Goal: Contribute content: Contribute content

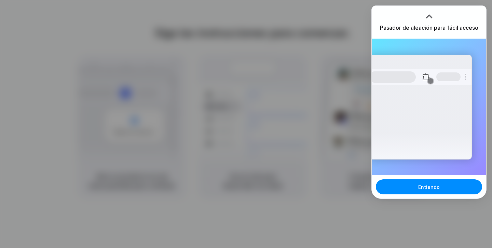
drag, startPoint x: 426, startPoint y: 17, endPoint x: 400, endPoint y: 4, distance: 28.6
click at [400, 4] on body "Siga las instrucciones para comenzar. Página de captura Abra su producto en una…" at bounding box center [246, 124] width 492 height 248
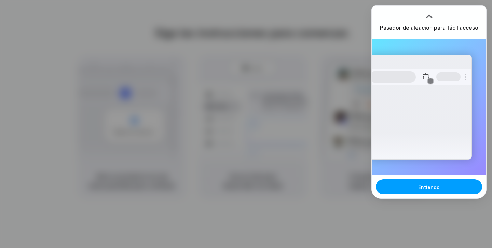
click at [433, 186] on font "Entiendo" at bounding box center [430, 187] width 22 height 6
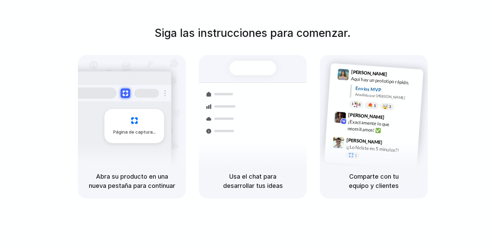
click at [68, 21] on div "Siga las instrucciones para comenzar. Página de captura Abra su producto en una…" at bounding box center [253, 131] width 506 height 262
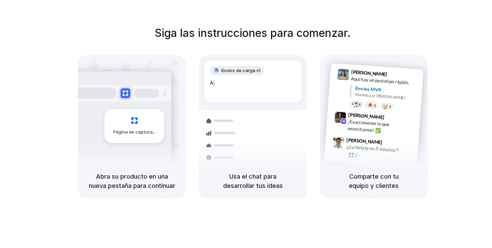
click at [133, 122] on div "Página de captura" at bounding box center [135, 126] width 60 height 34
click at [118, 137] on div "Página de captura" at bounding box center [135, 126] width 60 height 34
click at [134, 125] on div "Página de captura" at bounding box center [135, 126] width 60 height 34
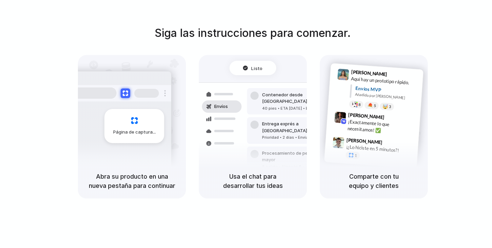
click at [243, 180] on font "Usa el chat para desarrollar tus ideas" at bounding box center [253, 181] width 60 height 16
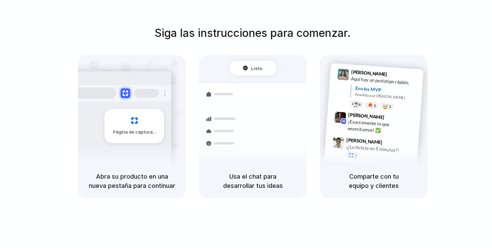
click at [397, 170] on div "Comparte con tu equipo y clientes" at bounding box center [374, 181] width 108 height 35
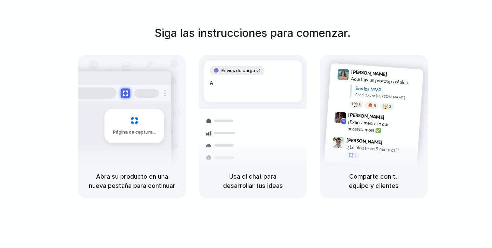
click at [218, 31] on font "Siga las instrucciones para comenzar." at bounding box center [253, 32] width 196 height 13
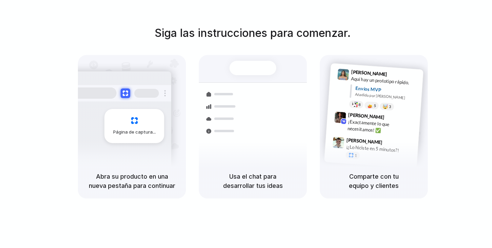
click at [267, 220] on div "Siga las instrucciones para comenzar. Página de captura Abra su producto en una…" at bounding box center [253, 131] width 506 height 262
click at [358, 198] on div "Comparte con tu equipo y clientes" at bounding box center [374, 181] width 108 height 35
click at [259, 171] on div "Usa el chat para desarrollar tus ideas" at bounding box center [253, 181] width 108 height 35
click at [356, 153] on font "1" at bounding box center [356, 155] width 2 height 5
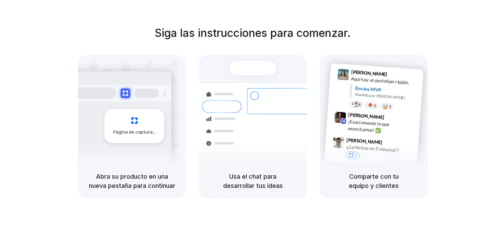
click at [356, 139] on font "Simón Kubica" at bounding box center [365, 141] width 36 height 8
click at [261, 189] on font "Usa el chat para desarrollar tus ideas" at bounding box center [253, 181] width 60 height 16
click at [435, 80] on div "Siga las instrucciones para comenzar. Página de captura Abra su producto en una…" at bounding box center [253, 112] width 492 height 174
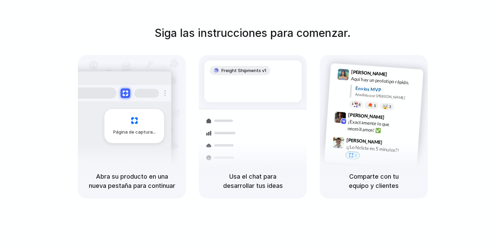
drag, startPoint x: 392, startPoint y: 25, endPoint x: 323, endPoint y: 39, distance: 70.1
click at [384, 27] on div "Siga las instrucciones para comenzar. Página de captura Abra su producto en una…" at bounding box center [253, 112] width 492 height 174
click at [112, 175] on font "Abra su producto en una nueva pestaña para continuar" at bounding box center [132, 181] width 87 height 16
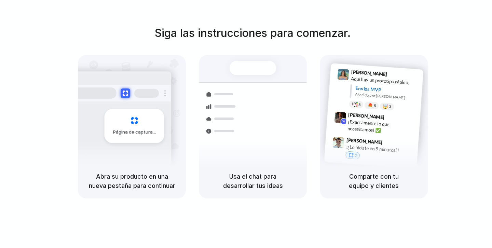
click at [114, 133] on font "Página de captura" at bounding box center [133, 131] width 40 height 5
click at [125, 130] on font "Página de captura" at bounding box center [133, 131] width 40 height 5
click at [116, 125] on div "Página de captura" at bounding box center [135, 126] width 60 height 34
click at [131, 125] on div "Página de captura" at bounding box center [135, 126] width 60 height 34
click at [131, 112] on div "Página de captura" at bounding box center [135, 126] width 60 height 34
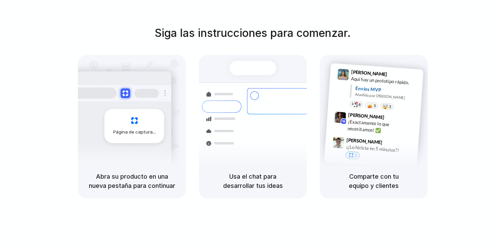
click at [129, 129] on font "Página de captura" at bounding box center [133, 132] width 40 height 7
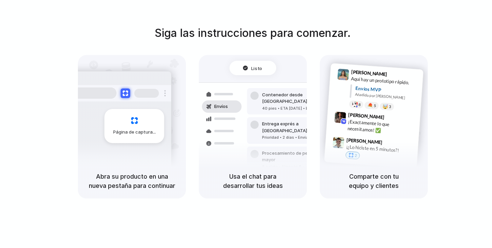
click at [369, 194] on div "Comparte con tu equipo y clientes" at bounding box center [374, 181] width 108 height 35
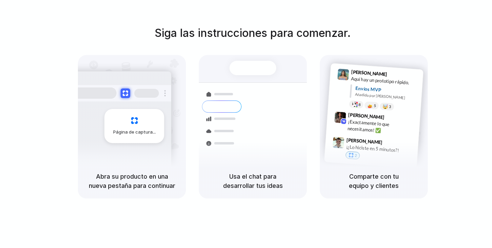
click at [256, 75] on div at bounding box center [253, 68] width 47 height 14
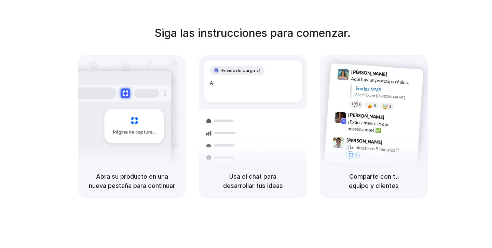
click at [461, 152] on div "Siga las instrucciones para comenzar. Página de captura Abra su producto en una…" at bounding box center [253, 112] width 492 height 174
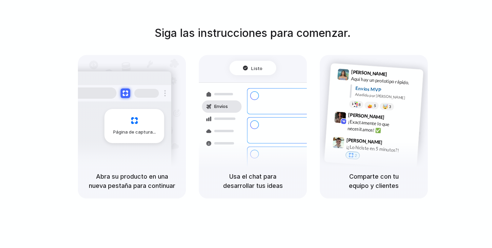
click at [390, 72] on span "9:41 a. m." at bounding box center [396, 75] width 15 height 9
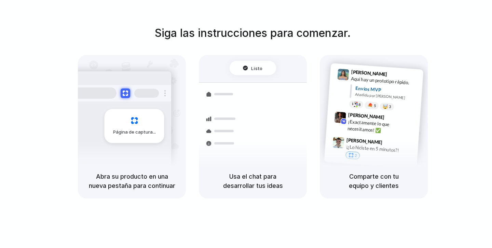
click at [256, 71] on span "Listo" at bounding box center [256, 68] width 11 height 7
click at [250, 62] on div "Listo" at bounding box center [253, 68] width 47 height 14
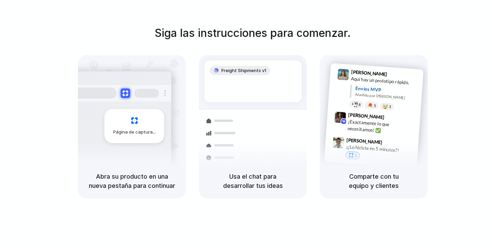
click at [399, 78] on div "Lily Parker 9:41 a. m." at bounding box center [386, 74] width 68 height 13
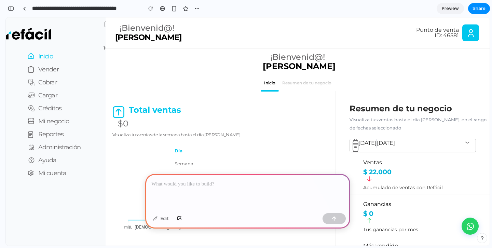
click at [187, 193] on div at bounding box center [247, 192] width 205 height 37
click at [175, 187] on p at bounding box center [247, 184] width 193 height 8
click at [172, 184] on p at bounding box center [247, 184] width 193 height 8
click at [173, 184] on p at bounding box center [247, 184] width 193 height 8
click at [49, 69] on p "Vender" at bounding box center [48, 70] width 21 height 10
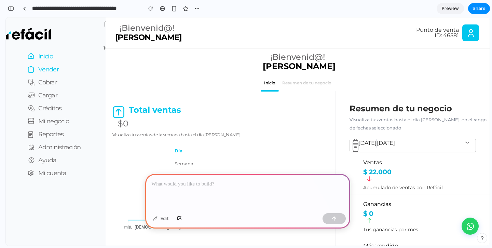
click at [50, 72] on p "Vender" at bounding box center [48, 70] width 21 height 10
click at [46, 83] on p "Cobrar" at bounding box center [47, 83] width 19 height 10
click at [48, 71] on p "Vender" at bounding box center [48, 70] width 21 height 10
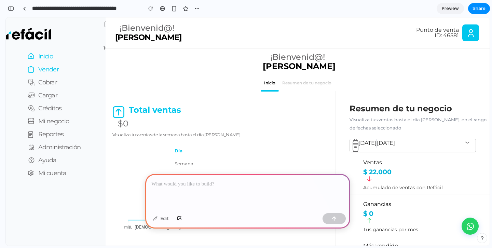
click at [48, 71] on p "Vender" at bounding box center [48, 70] width 21 height 10
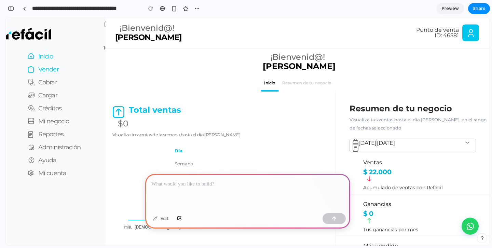
click at [47, 67] on p "Vender" at bounding box center [48, 70] width 21 height 10
click at [45, 81] on p "Cobrar" at bounding box center [47, 83] width 19 height 10
click at [47, 67] on p "Vender" at bounding box center [48, 70] width 21 height 10
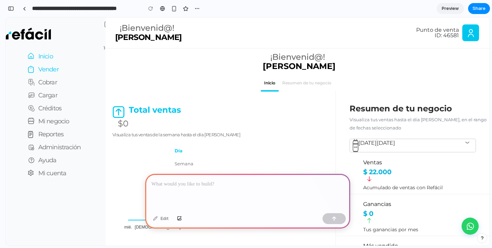
click at [47, 69] on p "Vender" at bounding box center [48, 70] width 21 height 10
click at [170, 188] on p at bounding box center [247, 184] width 193 height 8
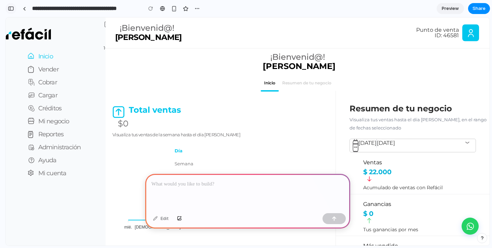
click at [11, 8] on div "button" at bounding box center [11, 8] width 6 height 5
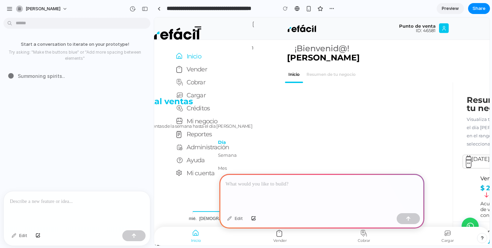
click at [257, 180] on p at bounding box center [322, 184] width 193 height 8
click at [144, 8] on div "button" at bounding box center [145, 8] width 6 height 5
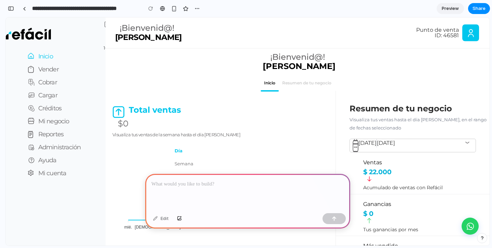
click at [164, 187] on p at bounding box center [247, 184] width 193 height 8
click at [47, 73] on p "Vender" at bounding box center [48, 70] width 21 height 10
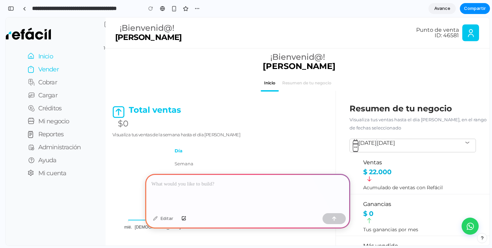
click at [47, 73] on p "Vender" at bounding box center [48, 70] width 21 height 10
click at [182, 186] on p at bounding box center [247, 184] width 193 height 8
drag, startPoint x: 223, startPoint y: 184, endPoint x: 166, endPoint y: 181, distance: 56.8
click at [166, 181] on p at bounding box center [247, 184] width 193 height 8
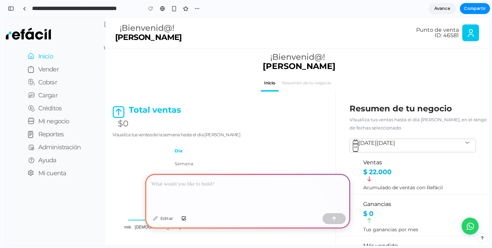
drag, startPoint x: 151, startPoint y: 184, endPoint x: 211, endPoint y: 193, distance: 60.8
click at [211, 193] on div at bounding box center [247, 192] width 205 height 37
click at [211, 186] on p at bounding box center [247, 184] width 193 height 8
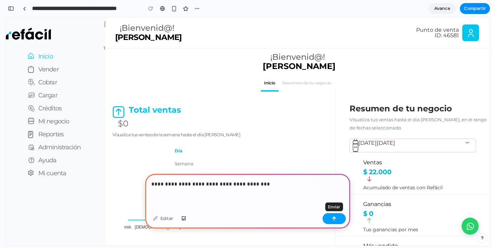
click at [333, 220] on div "button" at bounding box center [334, 218] width 5 height 5
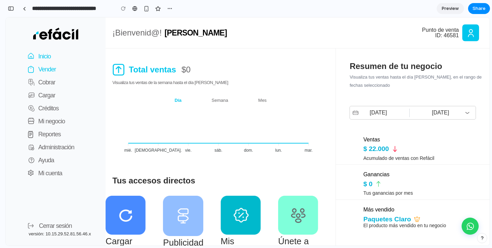
click at [52, 68] on p "Vender" at bounding box center [47, 70] width 18 height 10
click at [45, 69] on p "Vender" at bounding box center [47, 70] width 18 height 10
click at [43, 55] on p "Inicio" at bounding box center [44, 57] width 13 height 10
